Goal: Information Seeking & Learning: Learn about a topic

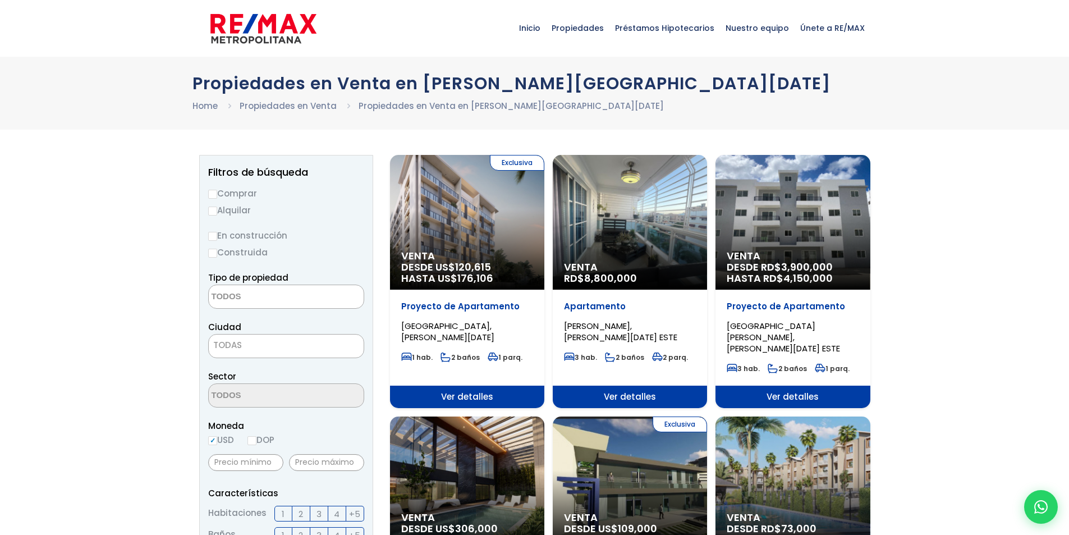
select select
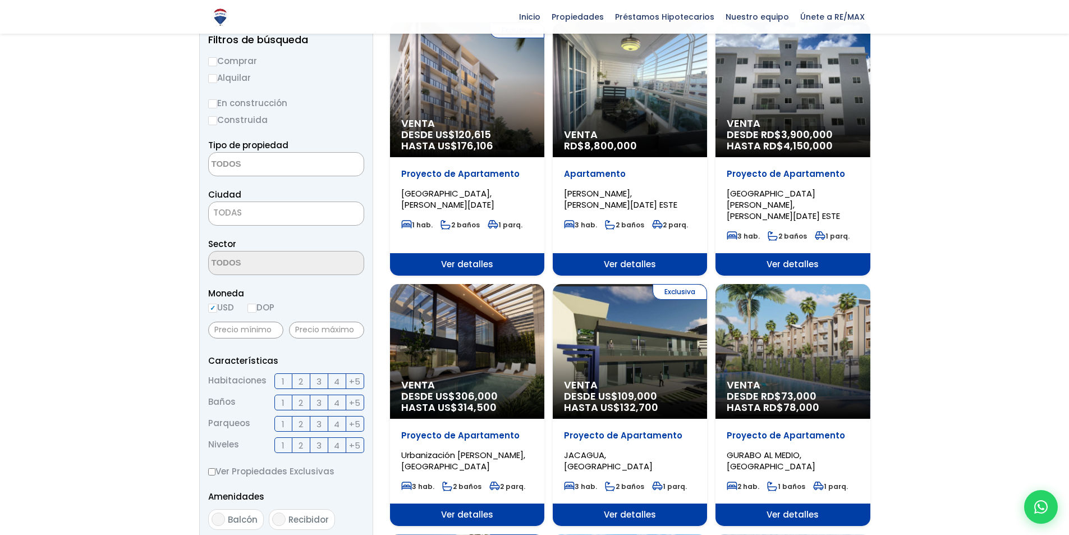
scroll to position [112, 0]
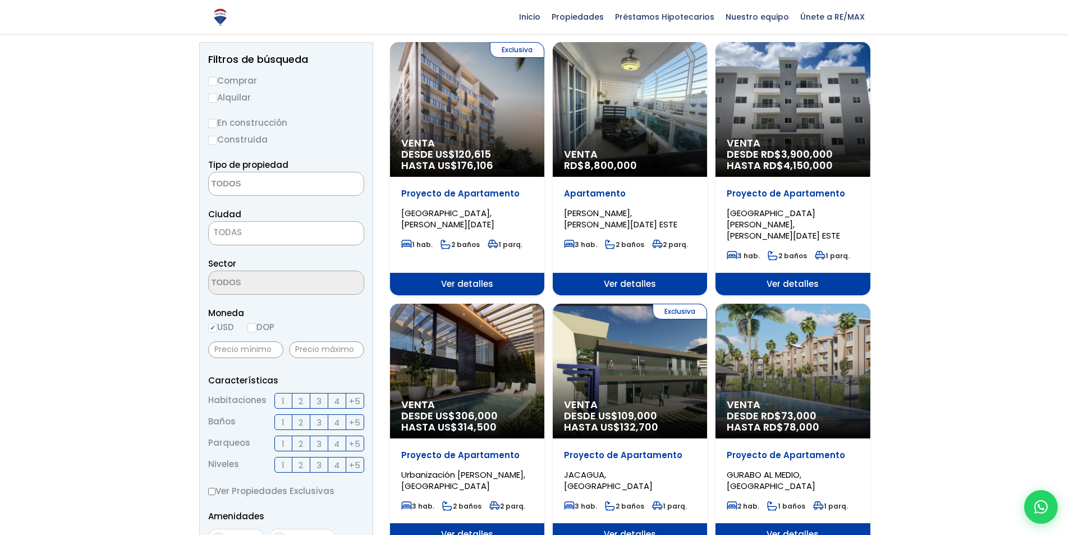
click at [254, 331] on input "DOP" at bounding box center [252, 327] width 9 height 9
radio input "true"
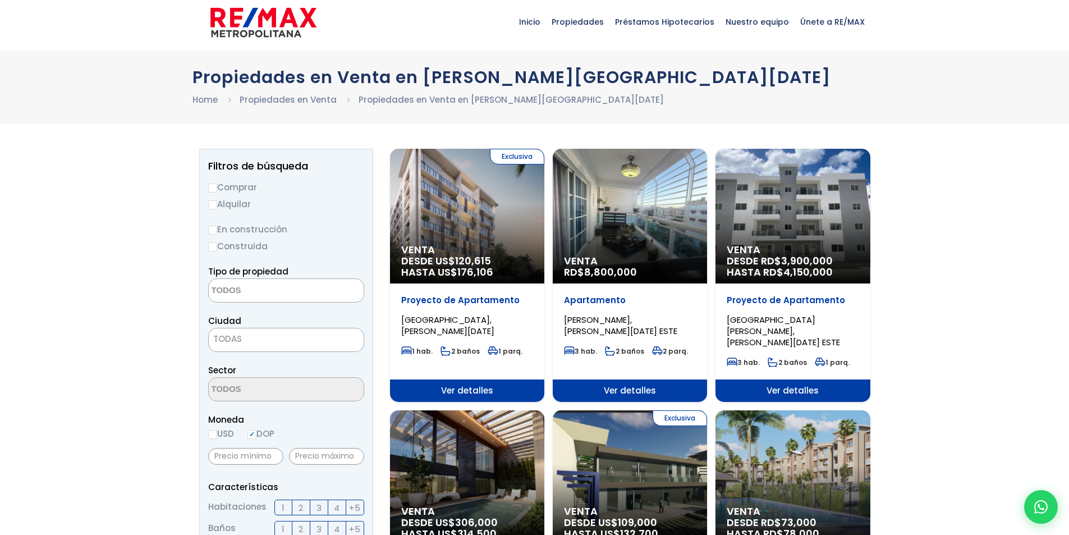
scroll to position [0, 0]
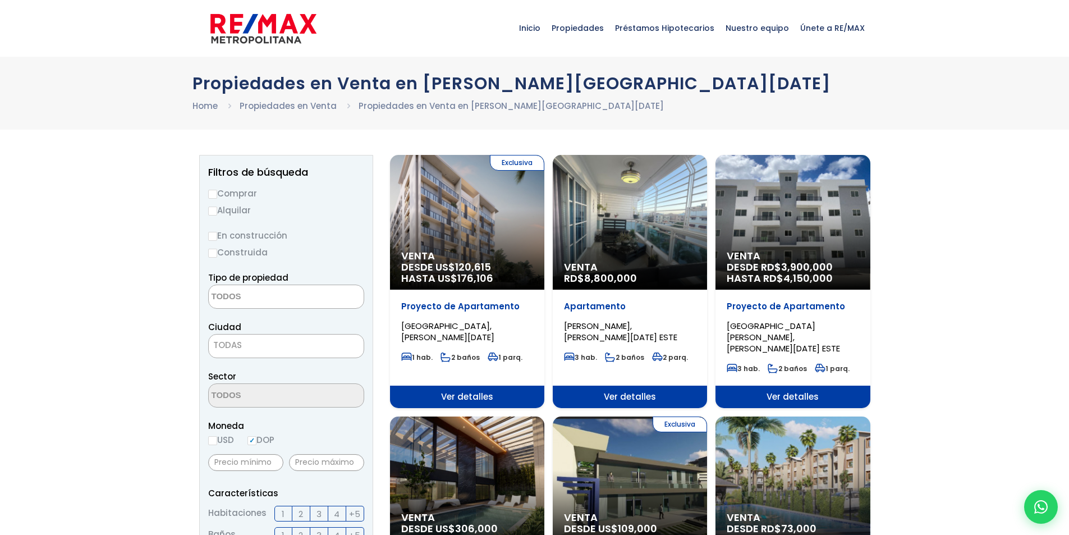
click at [209, 237] on input "En construcción" at bounding box center [212, 236] width 9 height 9
radio input "true"
click at [276, 289] on textarea "Search" at bounding box center [263, 297] width 109 height 24
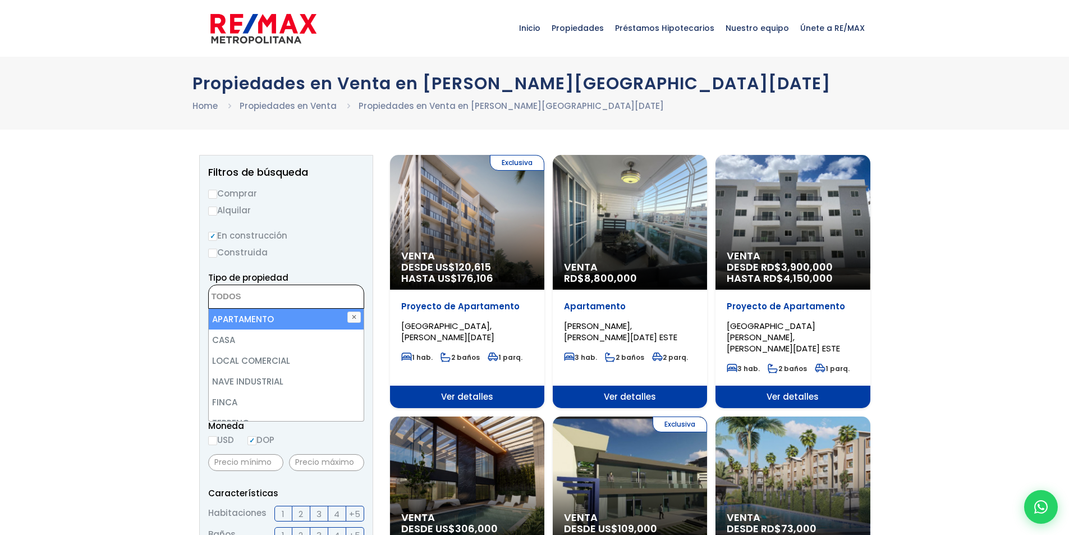
click at [298, 317] on li "APARTAMENTO" at bounding box center [286, 319] width 155 height 21
select select "apartment"
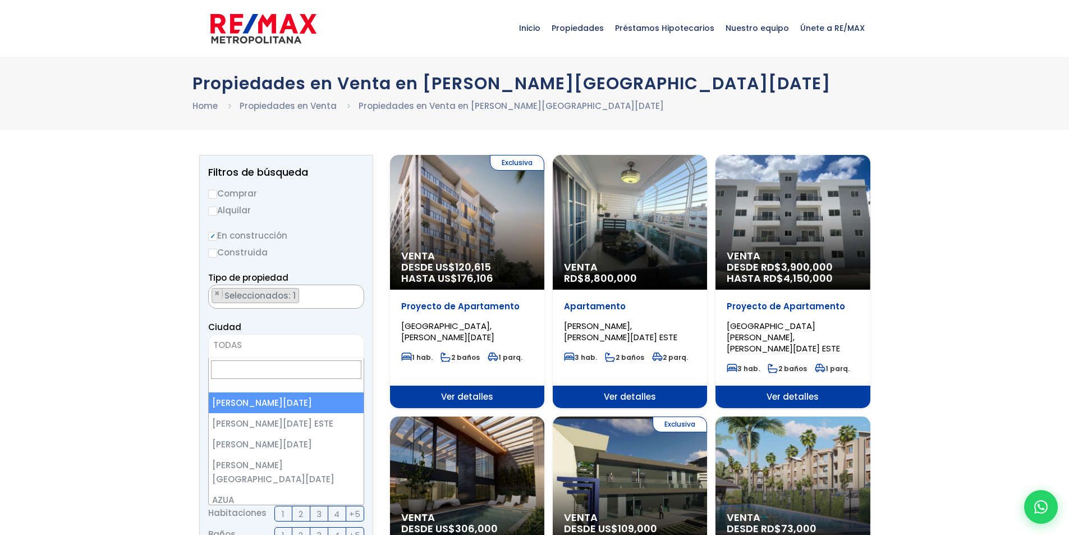
click at [292, 344] on span "TODAS" at bounding box center [286, 345] width 155 height 16
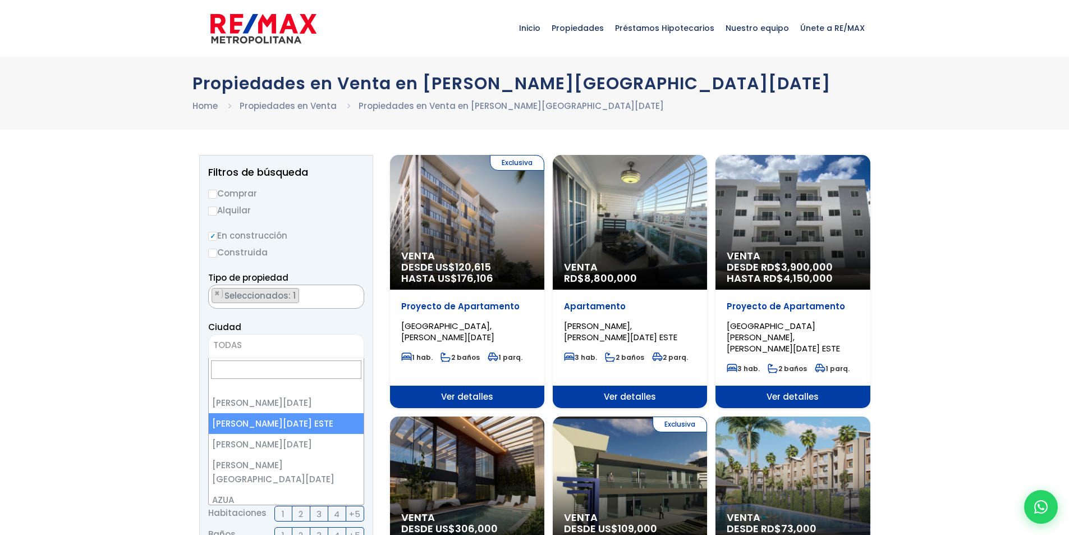
select select "148"
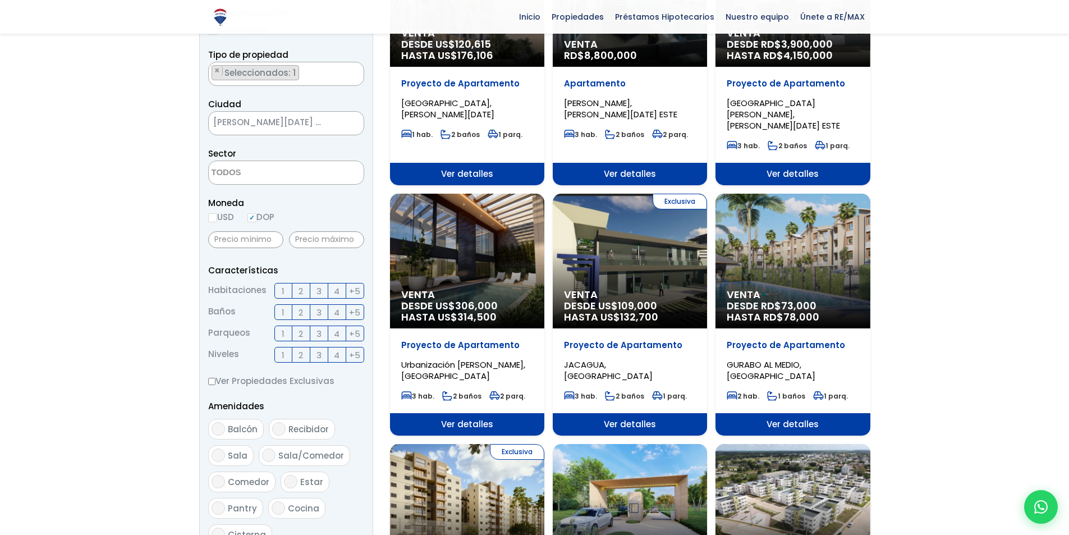
scroll to position [225, 0]
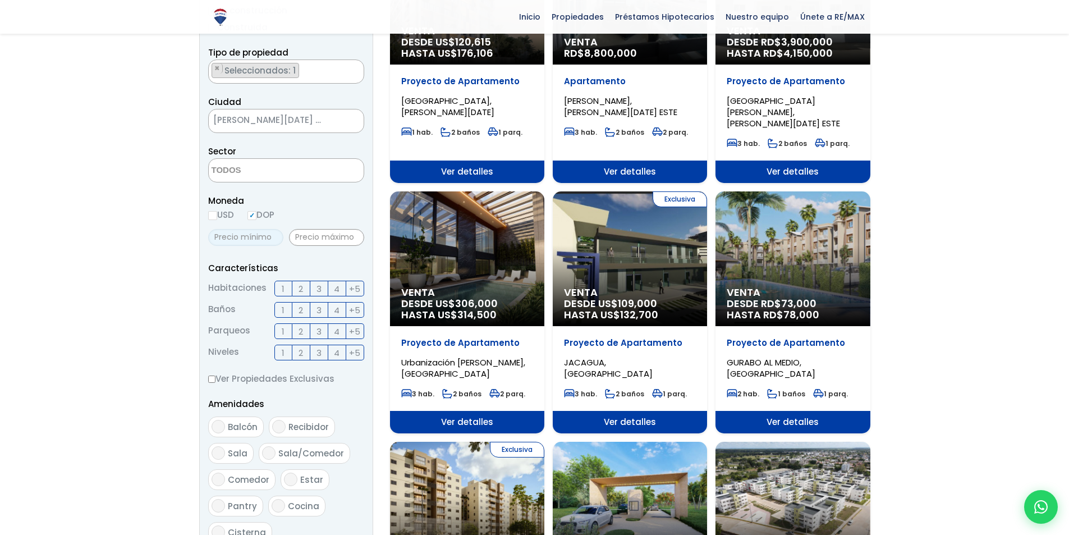
click at [260, 238] on input "text" at bounding box center [245, 237] width 75 height 17
click at [260, 240] on input "text" at bounding box center [245, 237] width 75 height 17
click at [317, 287] on span "3" at bounding box center [319, 289] width 5 height 14
click at [0, 0] on input "3" at bounding box center [0, 0] width 0 height 0
click at [301, 307] on span "2" at bounding box center [301, 310] width 4 height 14
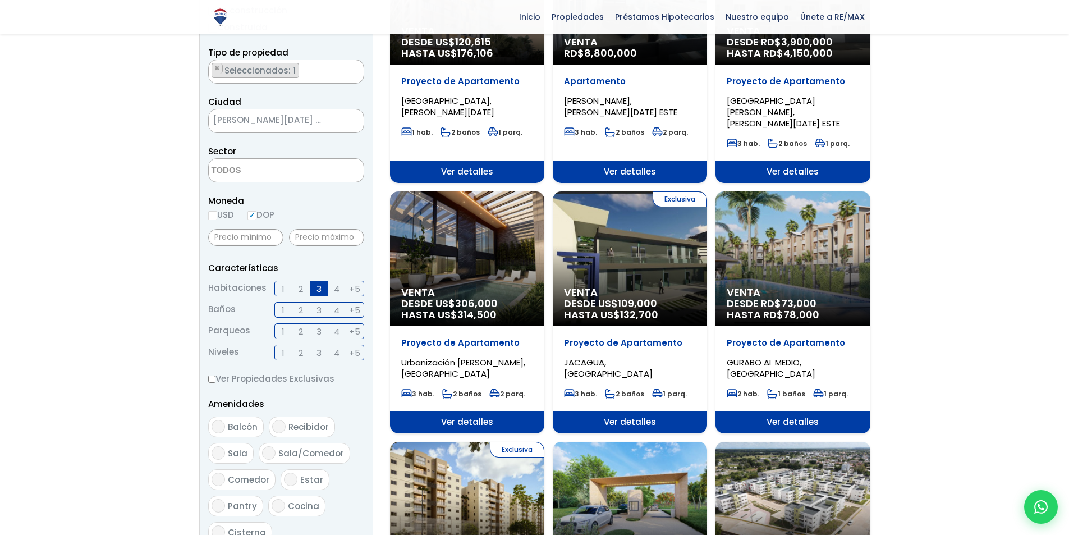
click at [0, 0] on input "2" at bounding box center [0, 0] width 0 height 0
click at [301, 328] on span "2" at bounding box center [301, 331] width 4 height 14
click at [0, 0] on input "2" at bounding box center [0, 0] width 0 height 0
click at [355, 352] on span "+5" at bounding box center [354, 353] width 11 height 14
click at [0, 0] on input "+5" at bounding box center [0, 0] width 0 height 0
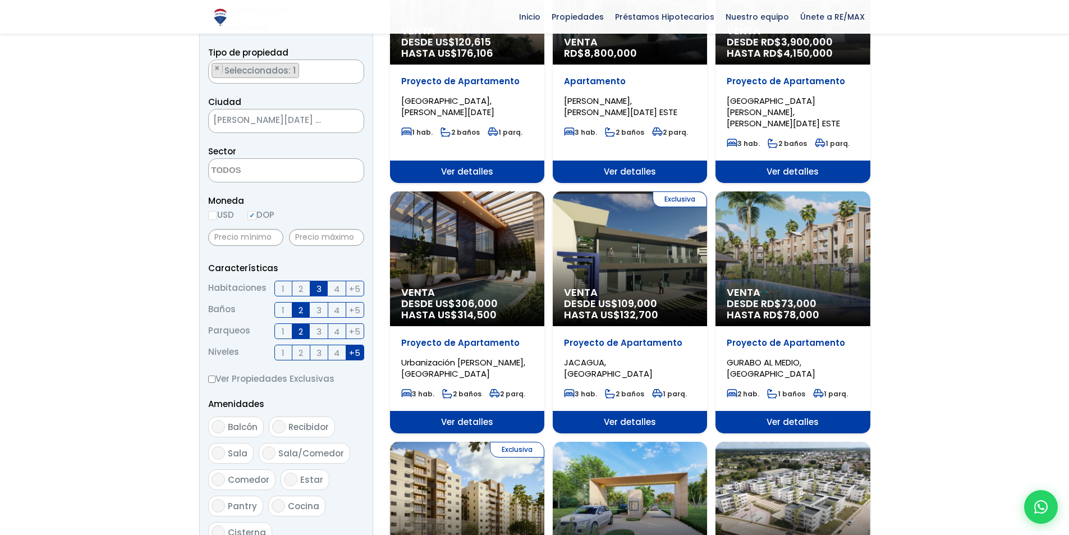
click at [207, 381] on aside "Filtros de búsqueda Comprar Alquilar En construcción Construida Tipo de propied…" at bounding box center [286, 312] width 174 height 764
click at [212, 379] on input "Ver Propiedades Exclusivas" at bounding box center [211, 379] width 7 height 7
checkbox input "true"
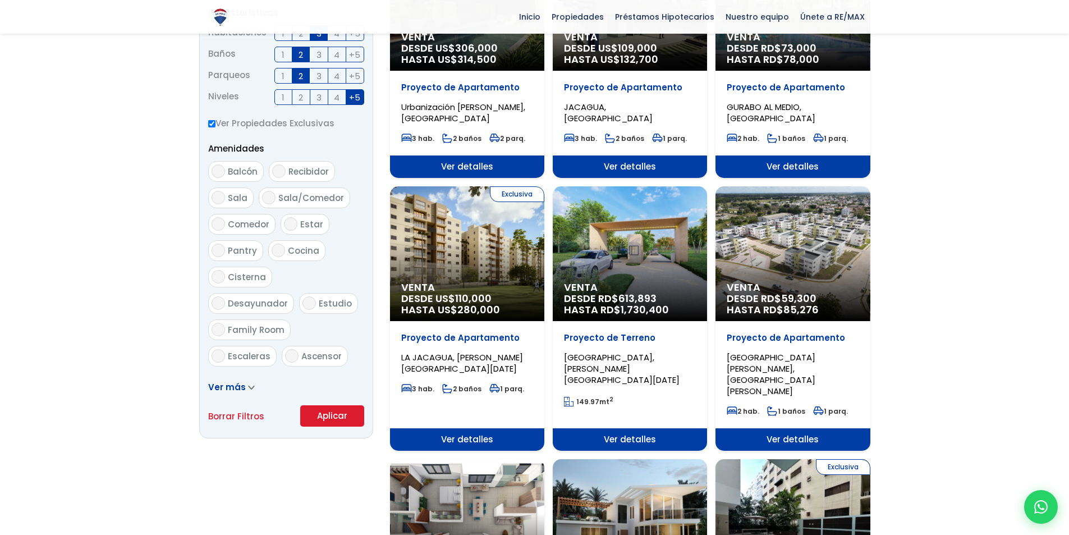
scroll to position [505, 0]
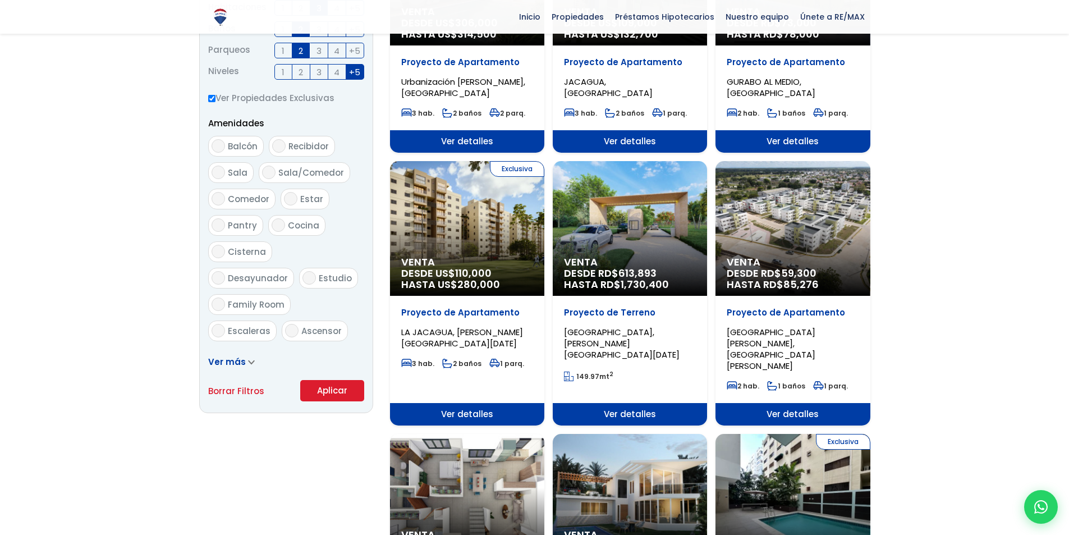
click at [248, 363] on icon at bounding box center [251, 362] width 7 height 5
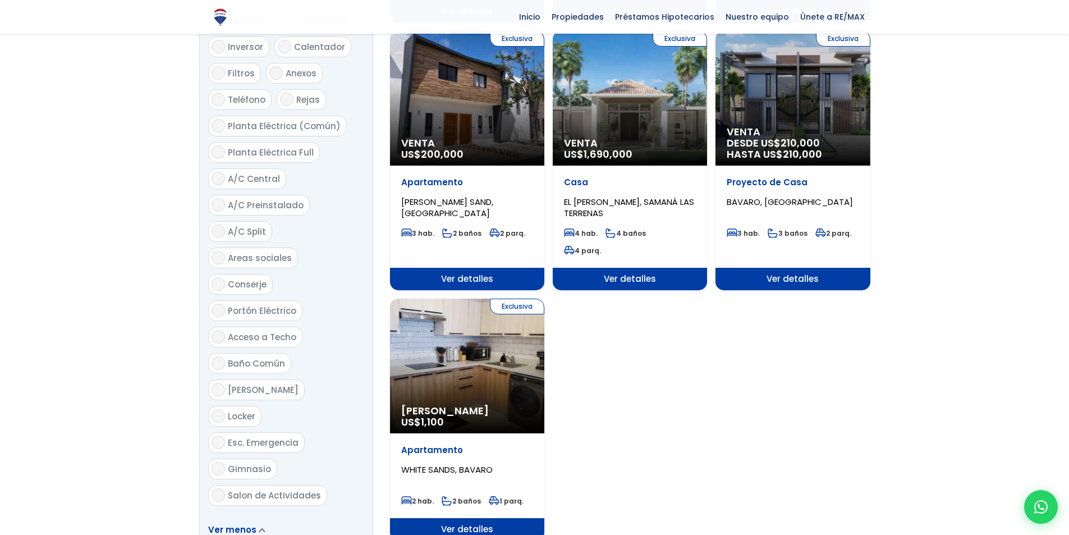
scroll to position [1235, 0]
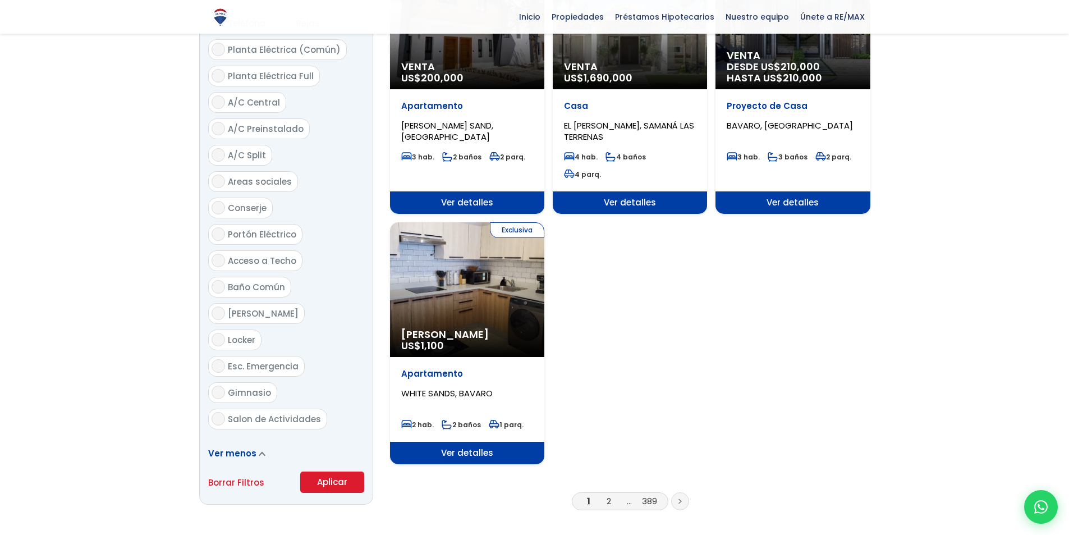
click at [317, 471] on button "Aplicar" at bounding box center [332, 481] width 64 height 21
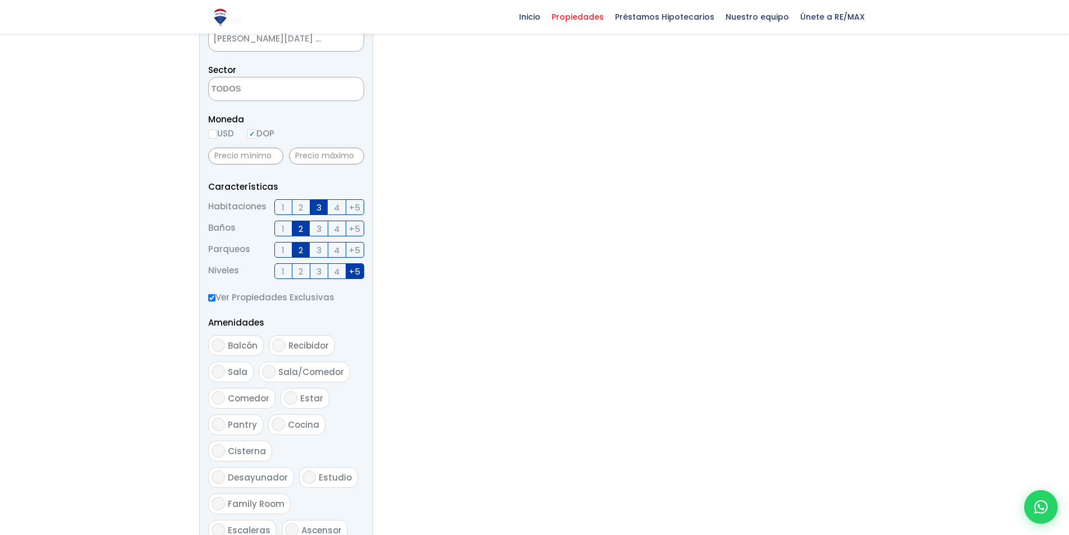
scroll to position [337, 0]
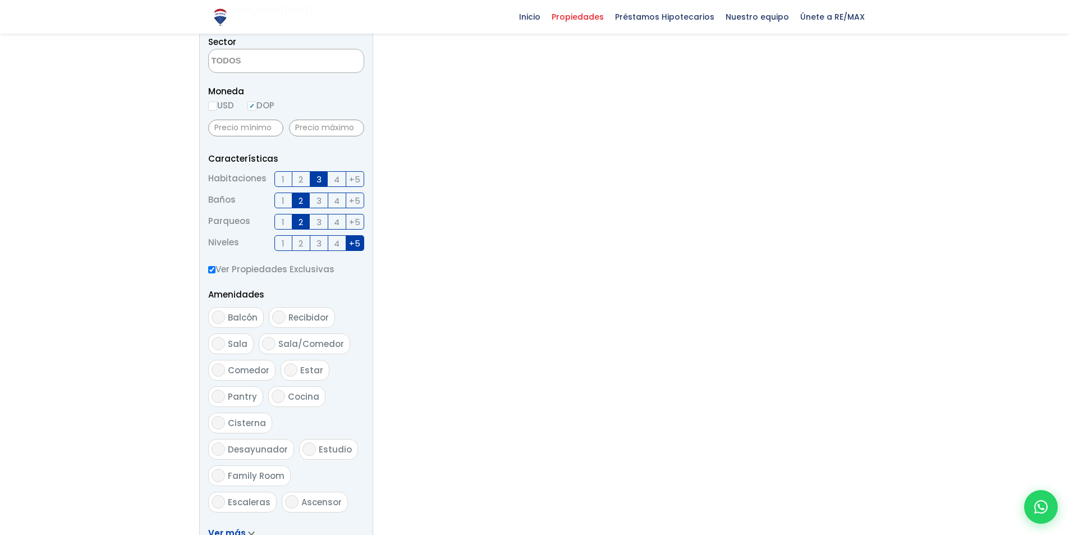
click at [208, 274] on label "Ver Propiedades Exclusivas" at bounding box center [286, 269] width 156 height 14
click at [208, 273] on input "Ver Propiedades Exclusivas" at bounding box center [211, 269] width 7 height 7
checkbox input "false"
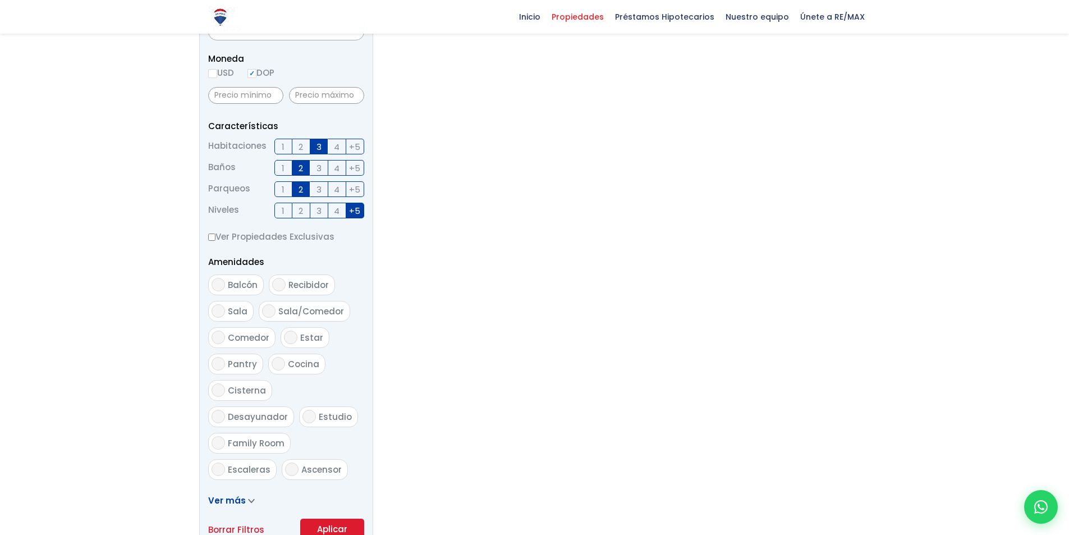
scroll to position [676, 0]
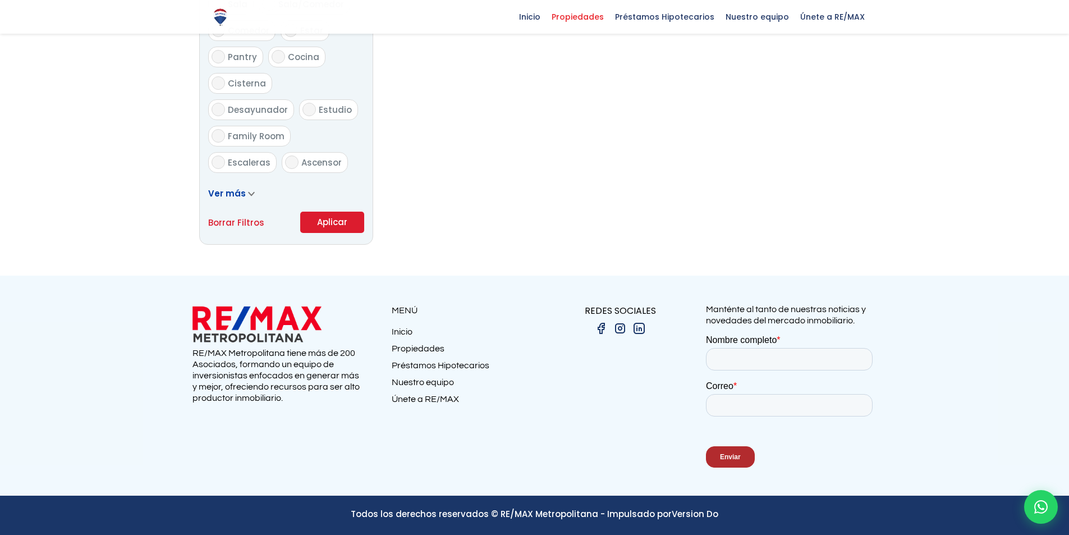
click at [317, 225] on button "Aplicar" at bounding box center [332, 222] width 64 height 21
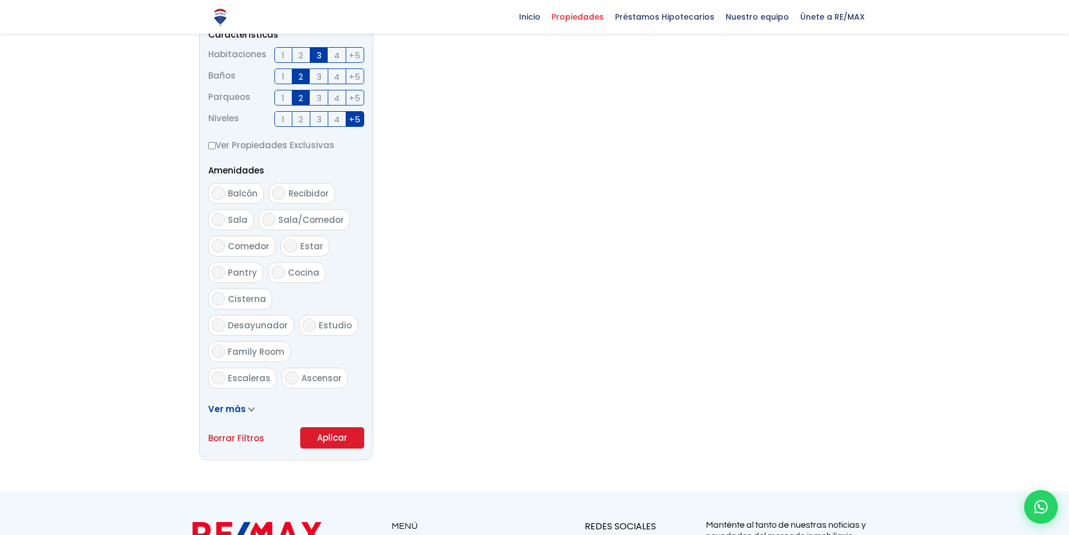
scroll to position [329, 0]
